Goal: Transaction & Acquisition: Purchase product/service

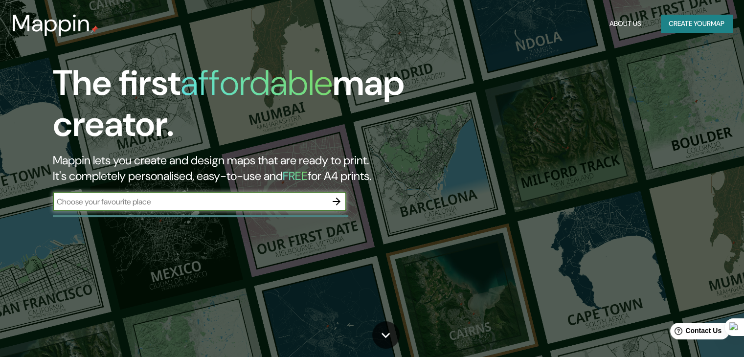
click at [265, 196] on input "text" at bounding box center [190, 201] width 274 height 11
type input "bogota"
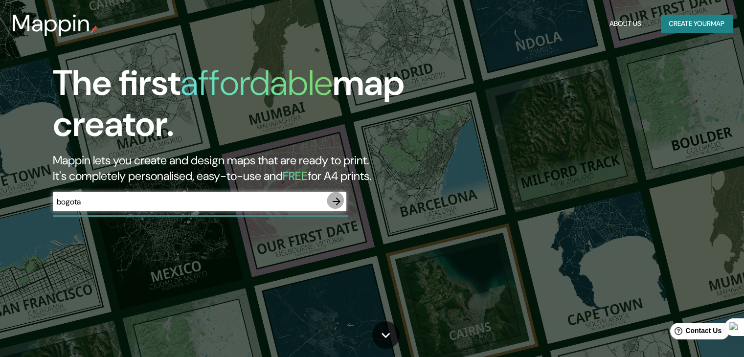
click at [338, 196] on icon "button" at bounding box center [337, 202] width 12 height 12
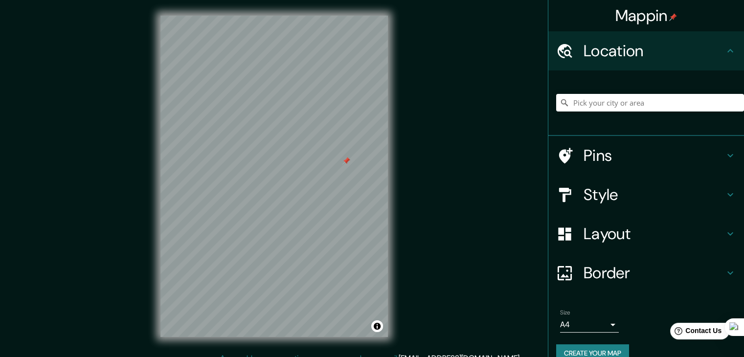
click at [421, 174] on div "Mappin Location Pins Style Layout Border Choose a border. Hint : you can make l…" at bounding box center [372, 184] width 744 height 368
drag, startPoint x: 421, startPoint y: 174, endPoint x: 345, endPoint y: 156, distance: 77.9
click at [345, 156] on div "Mappin Location Pins Style Layout Border Choose a border. Hint : you can make l…" at bounding box center [372, 184] width 744 height 368
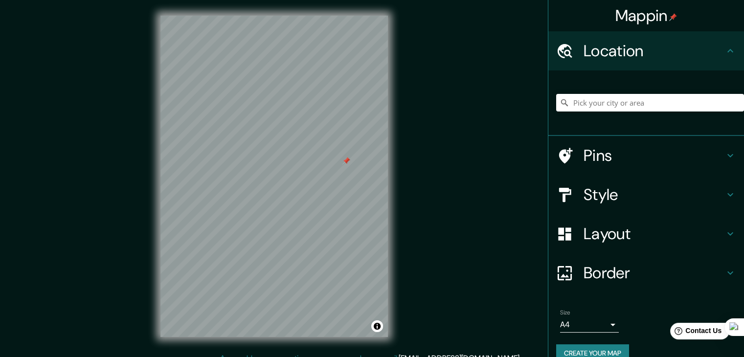
click at [345, 157] on div at bounding box center [346, 161] width 8 height 8
